Goal: Complete application form

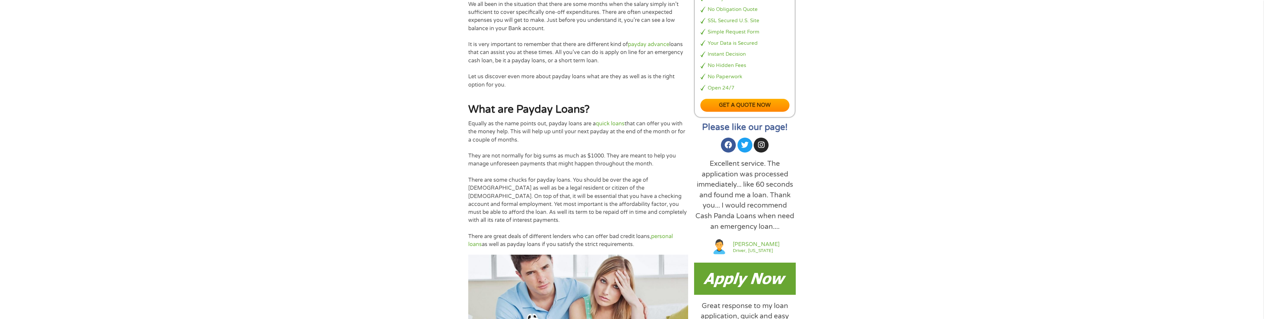
scroll to position [331, 0]
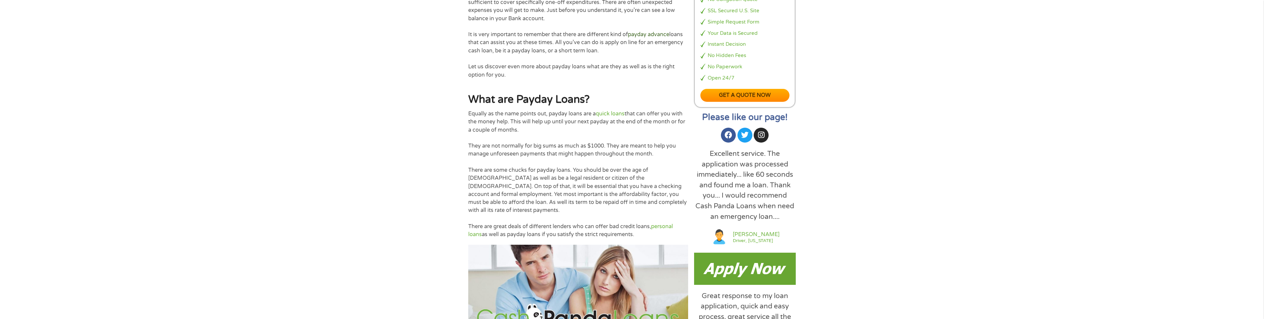
click at [651, 31] on link "payday advance" at bounding box center [648, 34] width 41 height 7
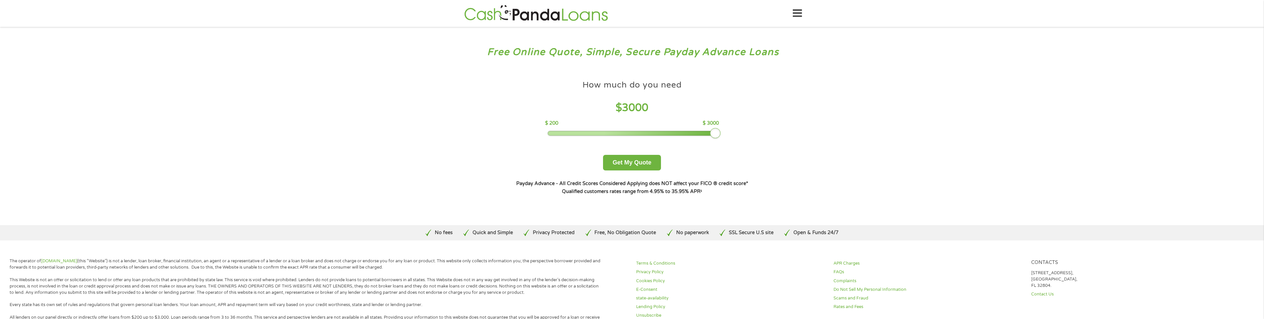
drag, startPoint x: 596, startPoint y: 131, endPoint x: 809, endPoint y: 143, distance: 213.9
click at [809, 143] on div "Free Online Quote, Simple, Secure Payday Advance Loans How much do you need? $3…" at bounding box center [632, 126] width 1264 height 198
click at [661, 163] on div "How much do you need $ 3000 $ 200 $ 3000 Get My Quote" at bounding box center [632, 123] width 232 height 93
click at [643, 163] on button "Get My Quote" at bounding box center [632, 163] width 58 height 16
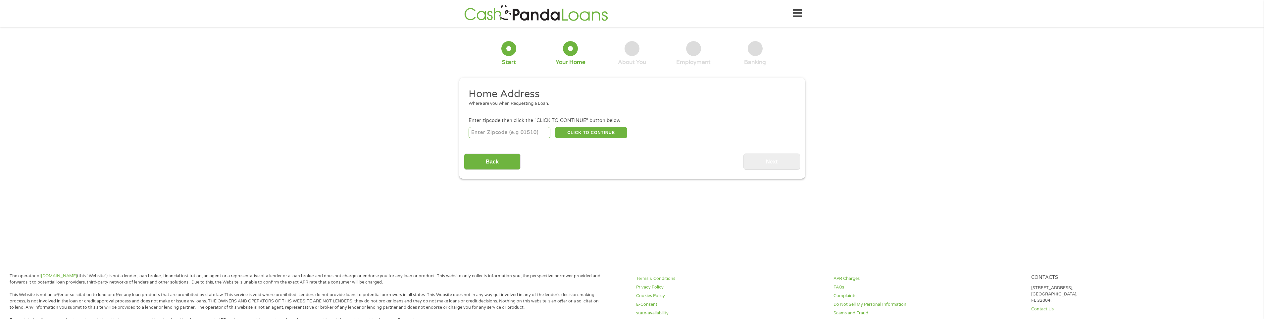
click at [531, 135] on input "number" at bounding box center [510, 132] width 82 height 11
type input "75068"
click at [608, 134] on button "CLICK TO CONTINUE" at bounding box center [591, 132] width 72 height 11
type input "75068"
type input "Little Elm"
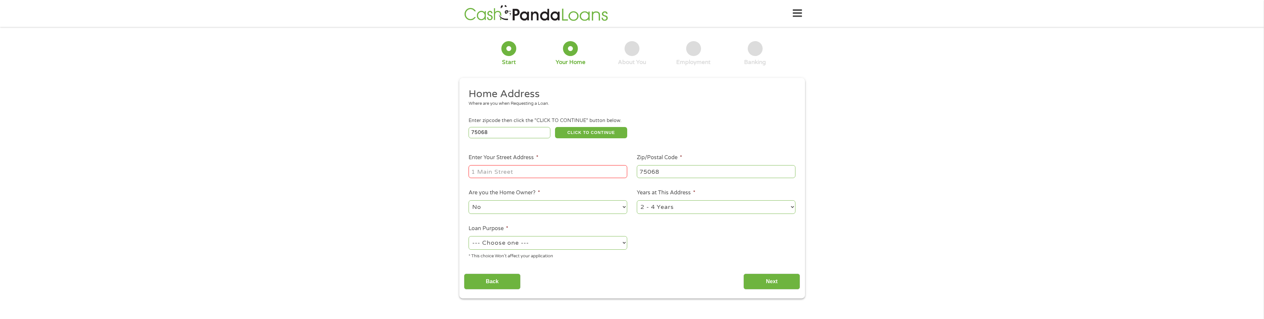
click at [509, 169] on input "Enter Your Street Address *" at bounding box center [548, 171] width 159 height 13
type input "3301 Honey Suckle Ln"
click at [585, 208] on select "No Yes" at bounding box center [548, 207] width 159 height 14
select select "yes"
click at [469, 200] on select "No Yes" at bounding box center [548, 207] width 159 height 14
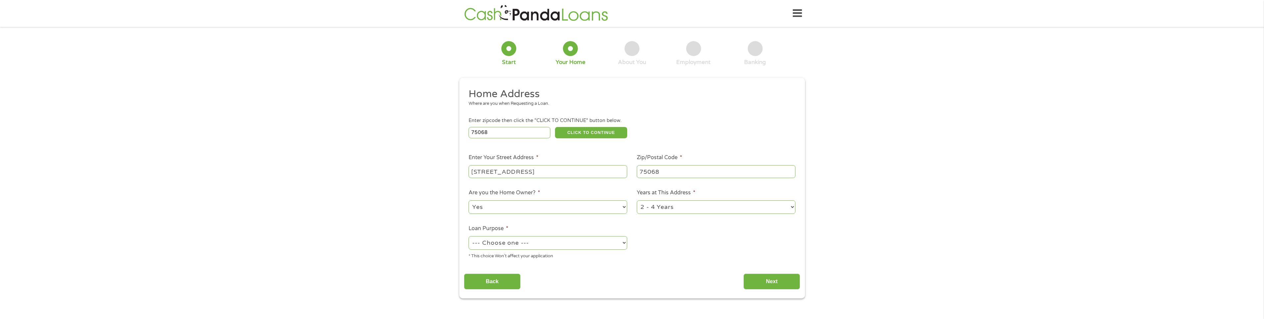
click at [550, 242] on select "--- Choose one --- Pay Bills Debt Consolidation Home Improvement Major Purchase…" at bounding box center [548, 243] width 159 height 14
select select "debtconsolidation"
click at [469, 236] on select "--- Choose one --- Pay Bills Debt Consolidation Home Improvement Major Purchase…" at bounding box center [548, 243] width 159 height 14
click at [767, 287] on input "Next" at bounding box center [771, 281] width 57 height 16
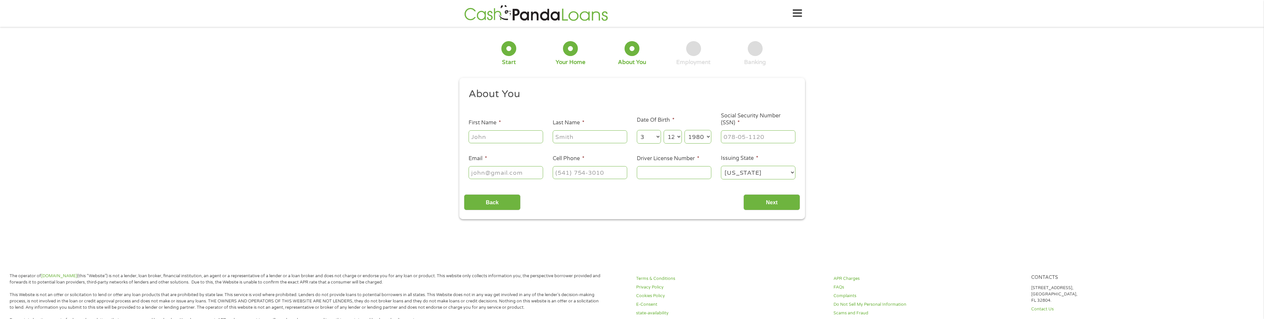
scroll to position [3, 3]
click at [524, 143] on div at bounding box center [506, 136] width 75 height 15
click at [520, 132] on input "First Name *" at bounding box center [506, 136] width 75 height 13
type input "Travis"
type input "Crawford"
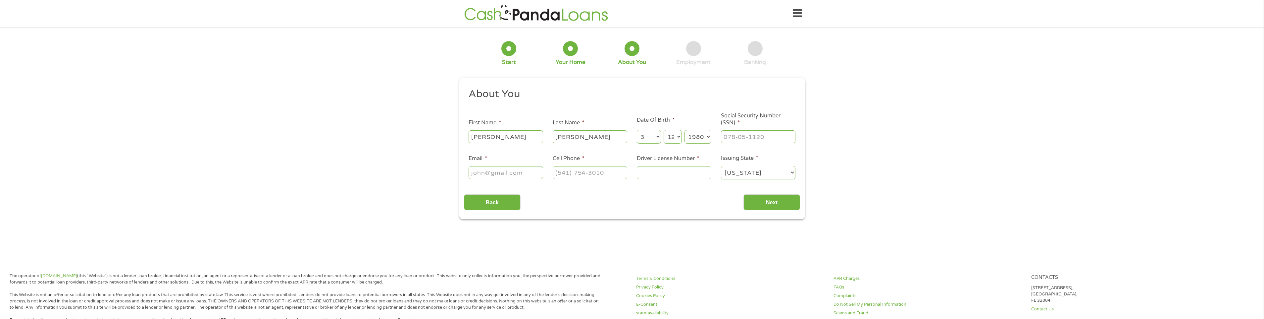
type input "tcraw9@gmail.com"
type input "(214) 437-6475"
click at [678, 169] on input "Driver License Number *" at bounding box center [674, 172] width 75 height 13
type input "02289851"
drag, startPoint x: 768, startPoint y: 207, endPoint x: 740, endPoint y: 140, distance: 72.6
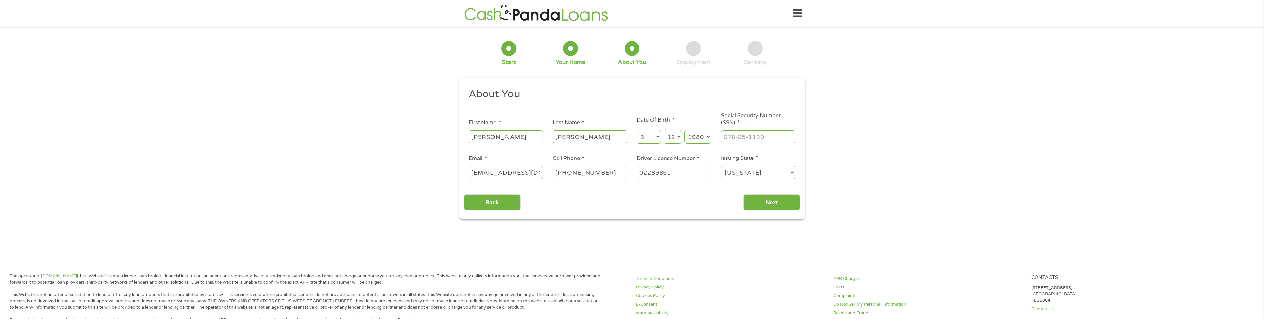
click at [740, 140] on div "About You This field is hidden when viewing the form Title * --- Choose one ---…" at bounding box center [632, 148] width 336 height 123
click at [740, 140] on input "___-__-____" at bounding box center [758, 136] width 75 height 13
type input "466-65-5009"
click at [765, 205] on input "Next" at bounding box center [771, 202] width 57 height 16
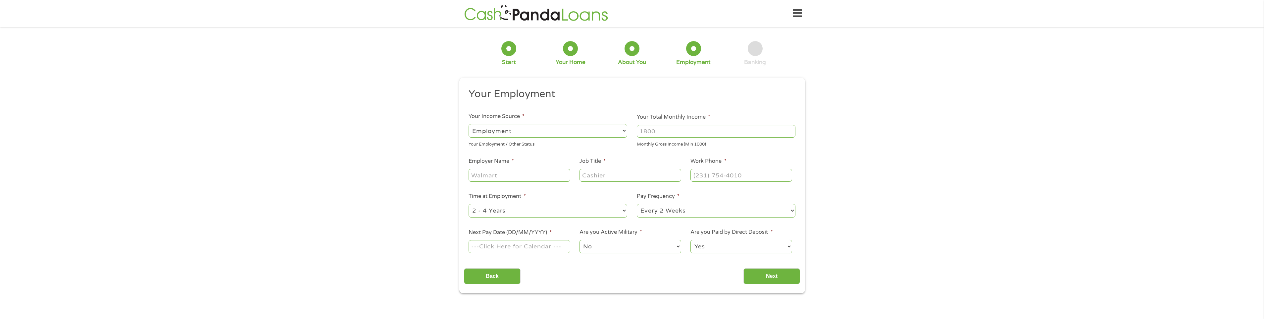
click at [533, 179] on input "Employer Name *" at bounding box center [519, 175] width 101 height 13
type input "Troutman Pepper Locke"
type input "IT Director"
type input "(214) 740-8608"
click at [706, 209] on select "--- Choose one --- Every 2 Weeks Every Week Monthly Semi-Monthly" at bounding box center [716, 211] width 159 height 14
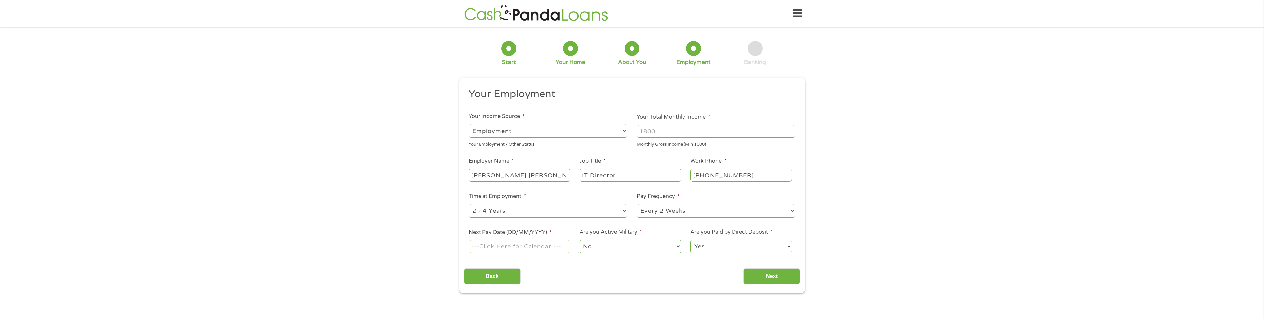
select select "semimonthly"
click at [637, 204] on select "--- Choose one --- Every 2 Weeks Every Week Monthly Semi-Monthly" at bounding box center [716, 211] width 159 height 14
click at [535, 249] on input "Next Pay Date (DD/MM/YYYY) *" at bounding box center [519, 246] width 101 height 13
type input "30/09/2025"
click at [781, 276] on input "Next" at bounding box center [771, 276] width 57 height 16
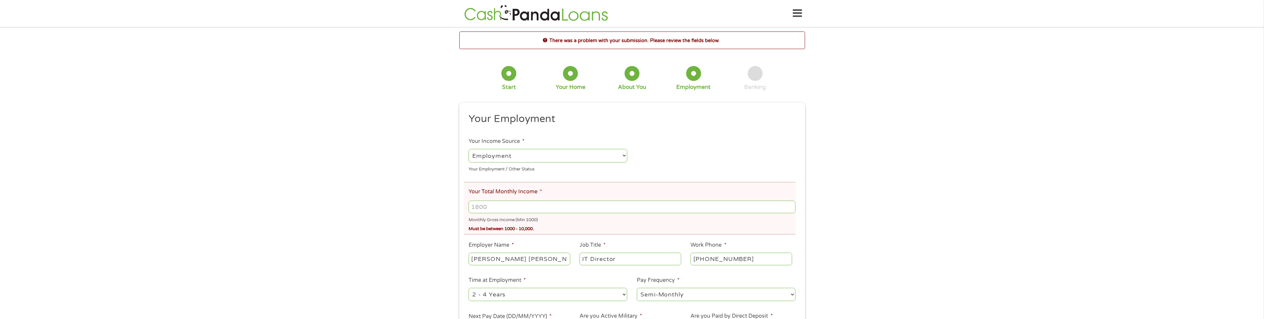
click at [589, 204] on input "Your Total Monthly Income *" at bounding box center [632, 206] width 327 height 13
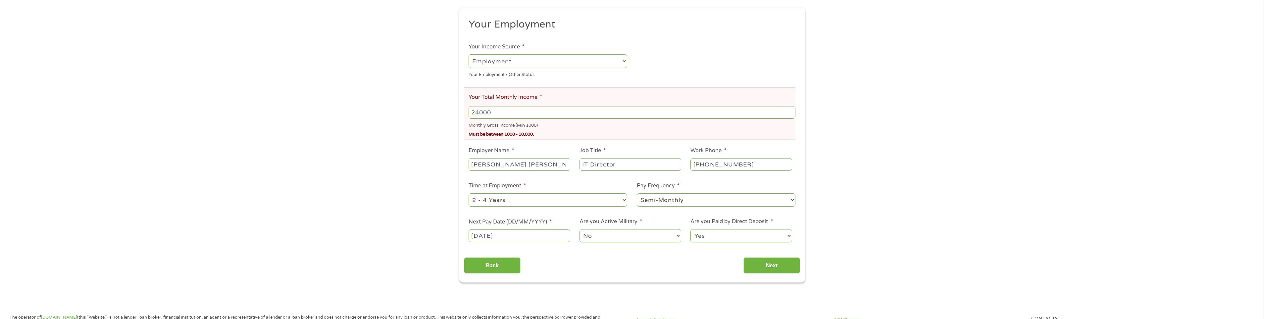
scroll to position [166, 0]
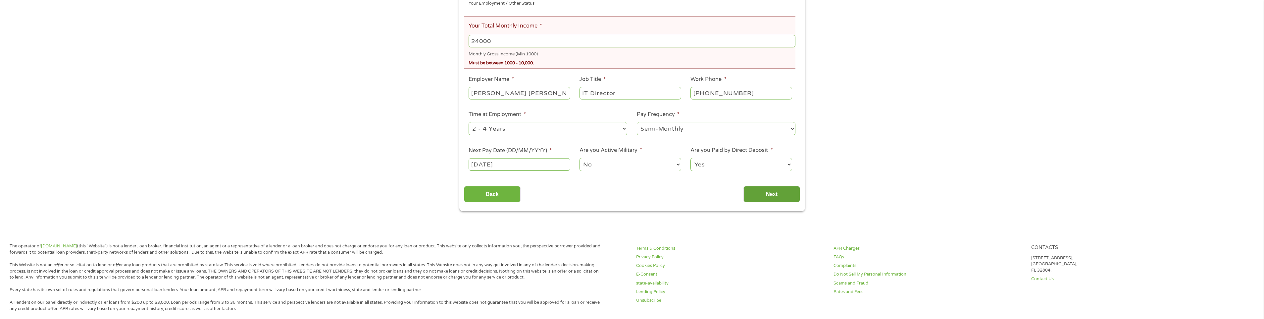
type input "24000"
click at [778, 188] on input "Next" at bounding box center [771, 194] width 57 height 16
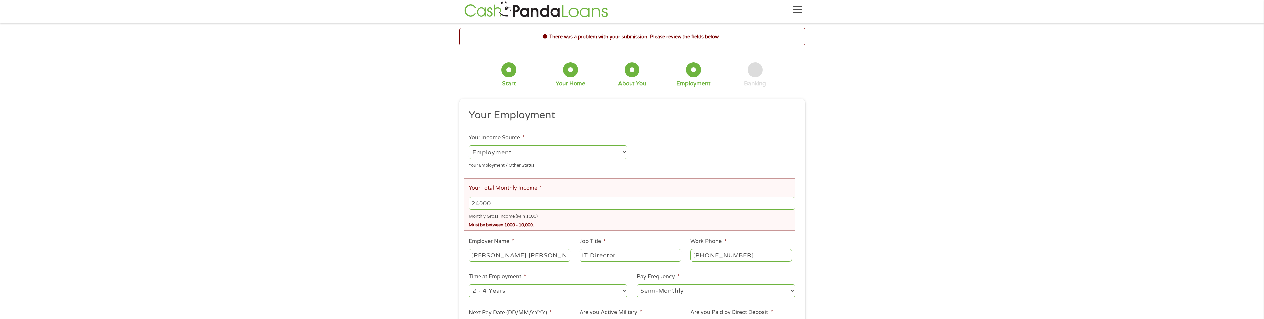
scroll to position [0, 0]
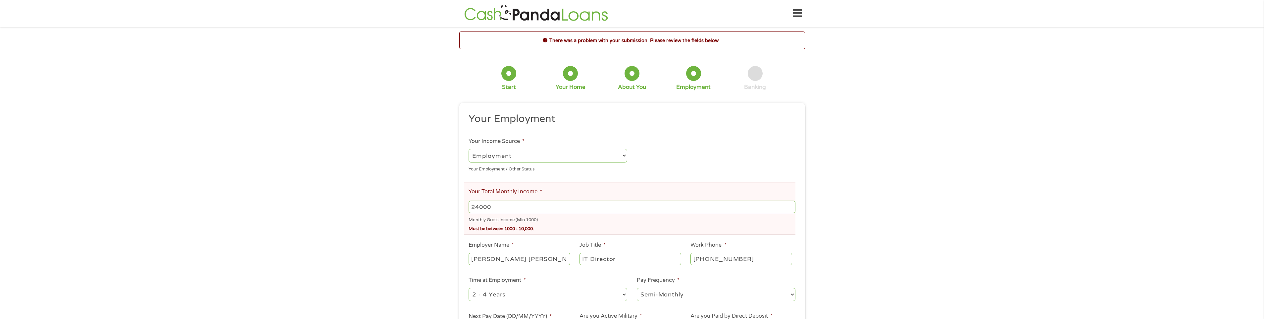
click at [750, 210] on input "24000" at bounding box center [632, 206] width 327 height 13
click at [790, 205] on input "24000" at bounding box center [632, 206] width 327 height 13
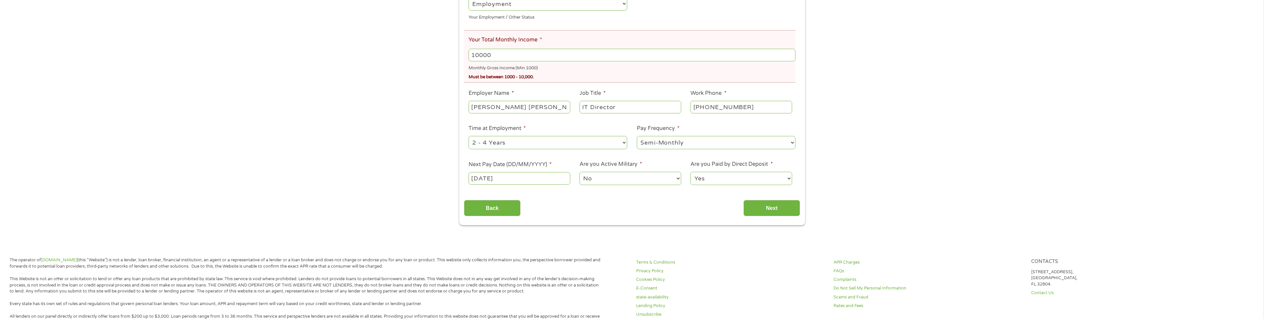
scroll to position [166, 0]
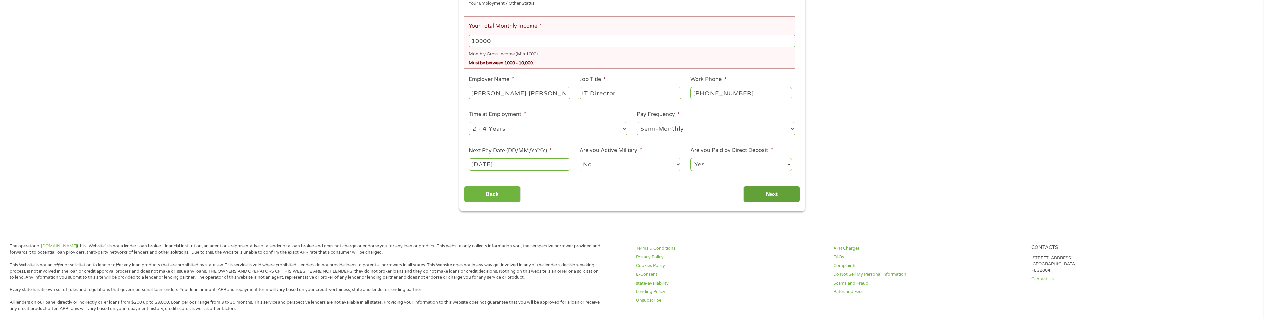
type input "10000"
click at [776, 190] on input "Next" at bounding box center [771, 194] width 57 height 16
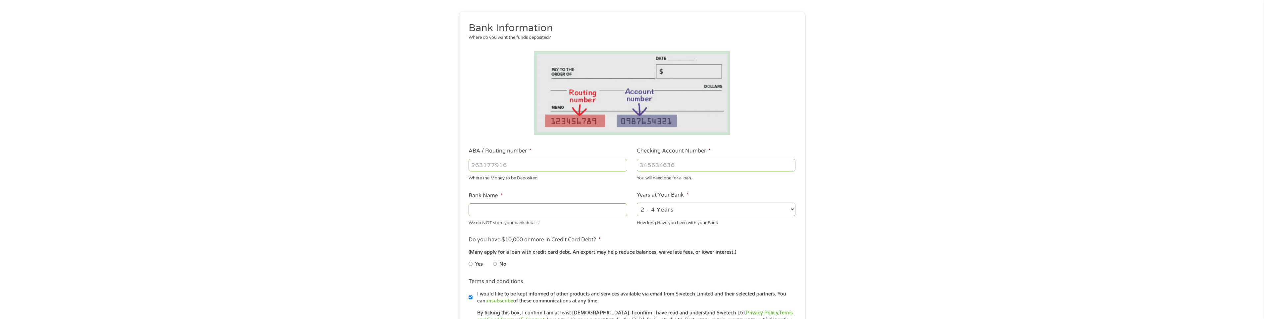
scroll to position [66, 0]
click at [471, 263] on input "Yes" at bounding box center [471, 263] width 4 height 11
radio input "true"
click at [526, 162] on input "ABA / Routing number *" at bounding box center [548, 164] width 159 height 13
type input "111000614"
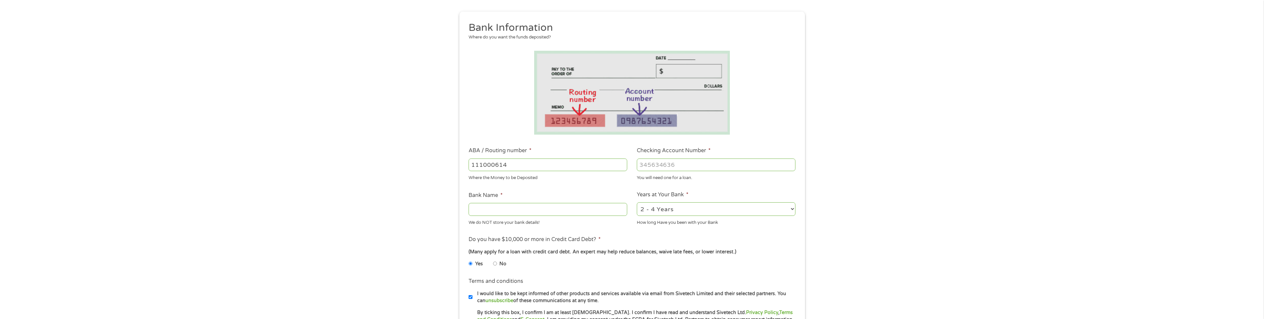
type input "JPMORGAN CHASE BANK NA"
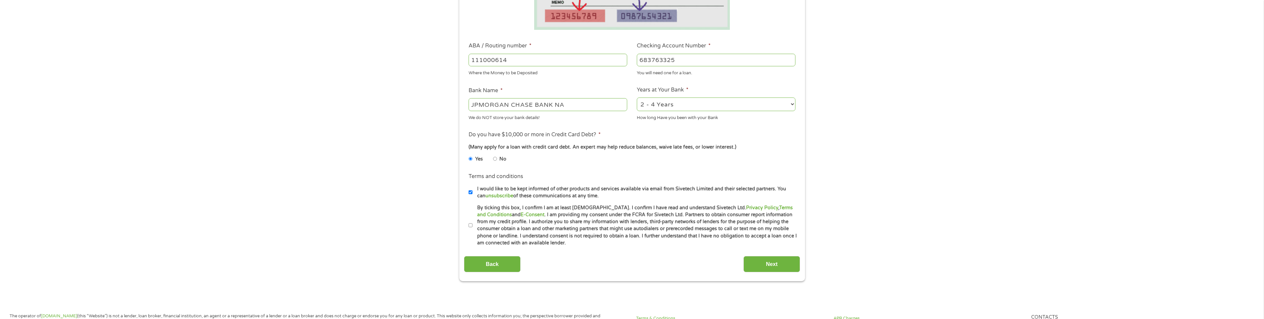
scroll to position [199, 0]
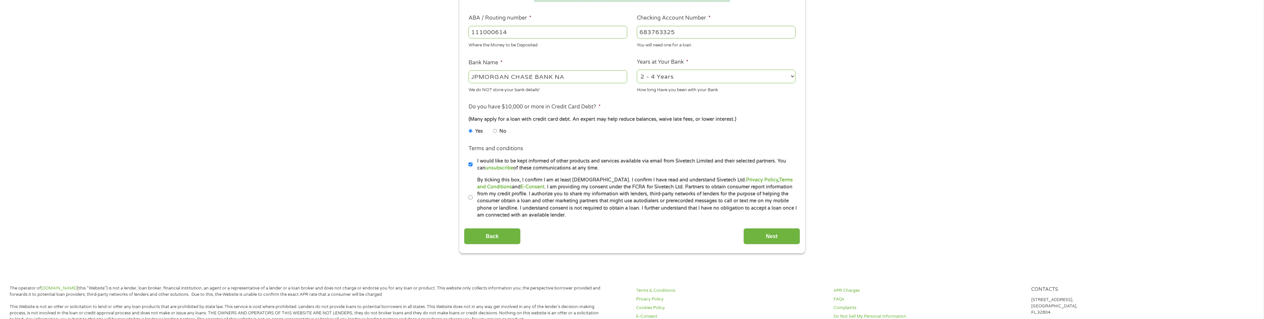
type input "683763325"
click at [475, 196] on label "By ticking this box, I confirm I am at least 18 years old. I confirm I have rea…" at bounding box center [635, 197] width 325 height 42
click at [473, 196] on input "By ticking this box, I confirm I am at least 18 years old. I confirm I have rea…" at bounding box center [471, 197] width 4 height 11
checkbox input "true"
click at [787, 229] on input "Next" at bounding box center [771, 236] width 57 height 16
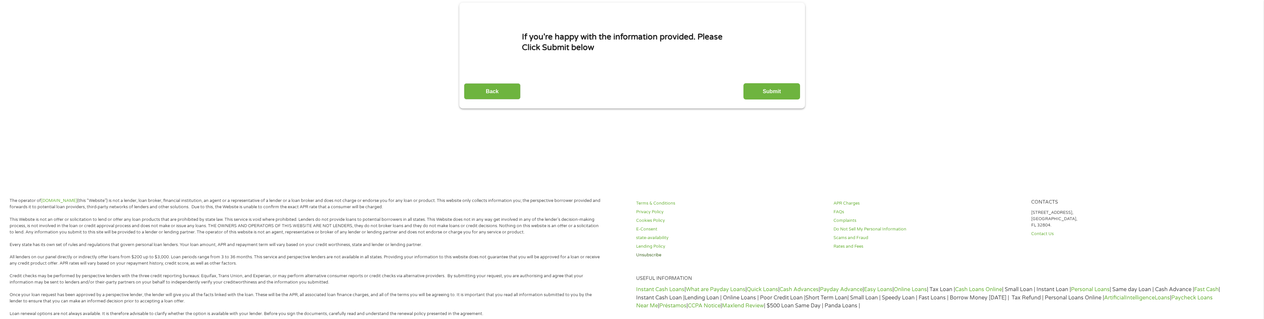
scroll to position [0, 0]
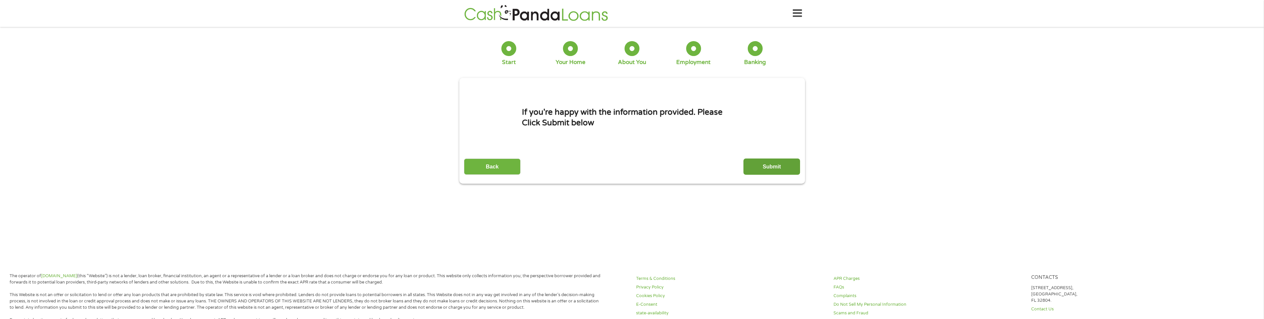
click at [774, 167] on input "Submit" at bounding box center [771, 166] width 57 height 16
